Goal: Transaction & Acquisition: Book appointment/travel/reservation

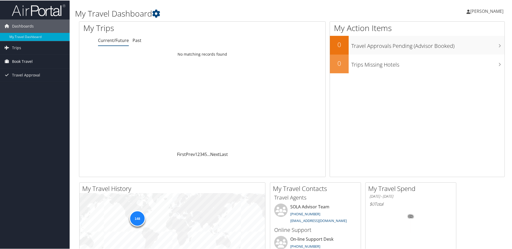
click at [16, 58] on span "Book Travel" at bounding box center [22, 60] width 21 height 13
click at [30, 78] on link "Book/Manage Online Trips" at bounding box center [35, 80] width 70 height 8
